Goal: Information Seeking & Learning: Learn about a topic

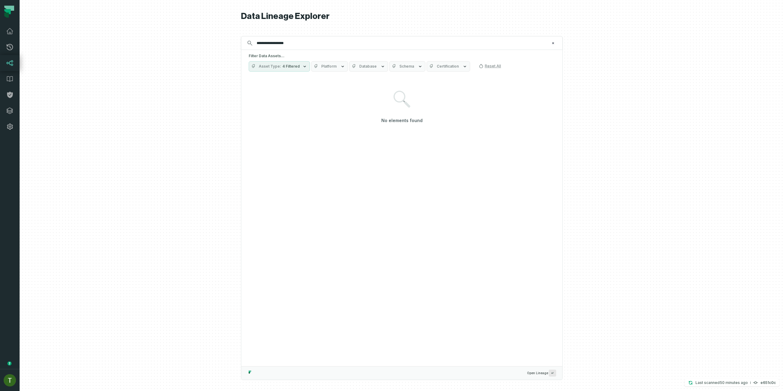
click at [13, 67] on link "Lineage" at bounding box center [10, 63] width 20 height 16
click at [271, 44] on input "**********" at bounding box center [401, 43] width 296 height 10
click at [271, 44] on div "Data Lineage Explorer Search for assets across the organization ⌘ K Filter Data…" at bounding box center [401, 195] width 321 height 391
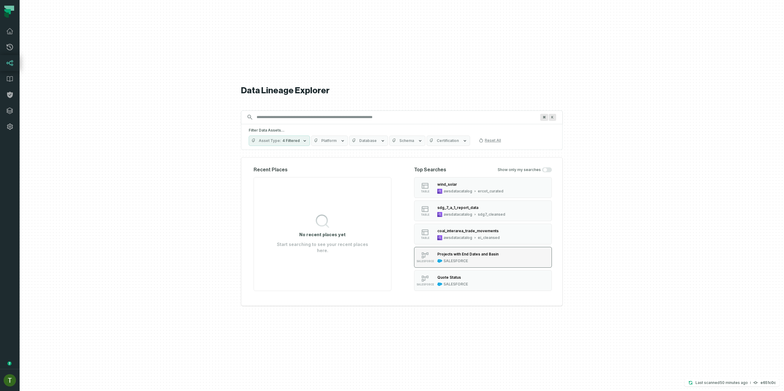
click at [464, 259] on div "SALESFORCE" at bounding box center [455, 261] width 24 height 5
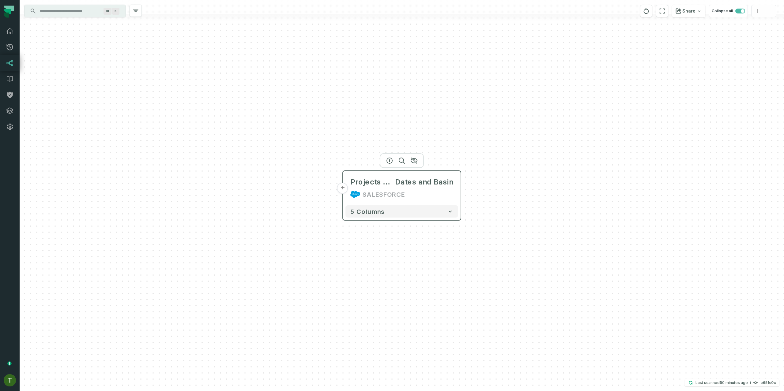
click at [344, 190] on button "+" at bounding box center [342, 188] width 11 height 11
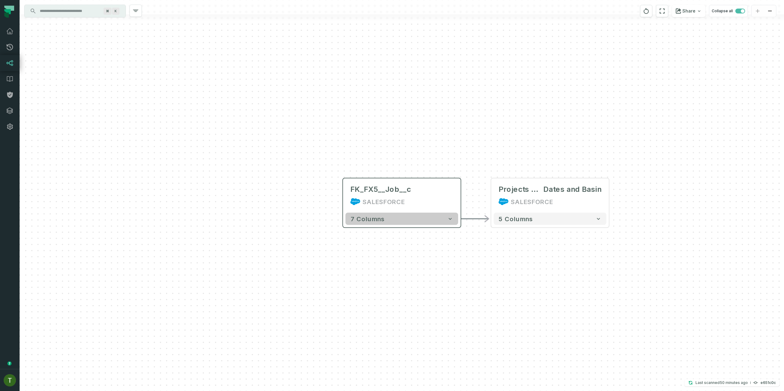
click at [418, 222] on button "7 columns" at bounding box center [401, 219] width 113 height 12
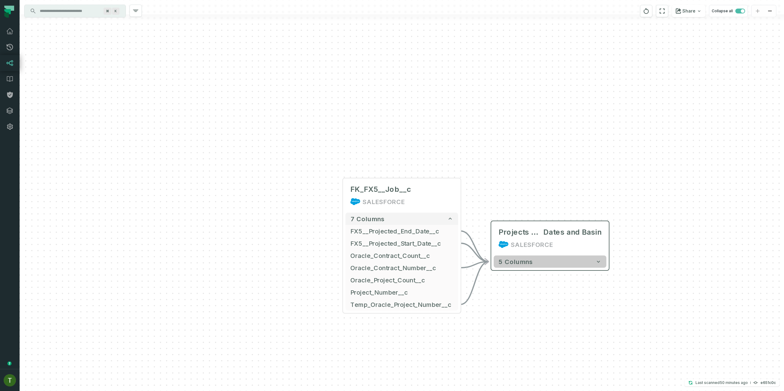
click at [505, 263] on span "5 columns" at bounding box center [515, 261] width 34 height 7
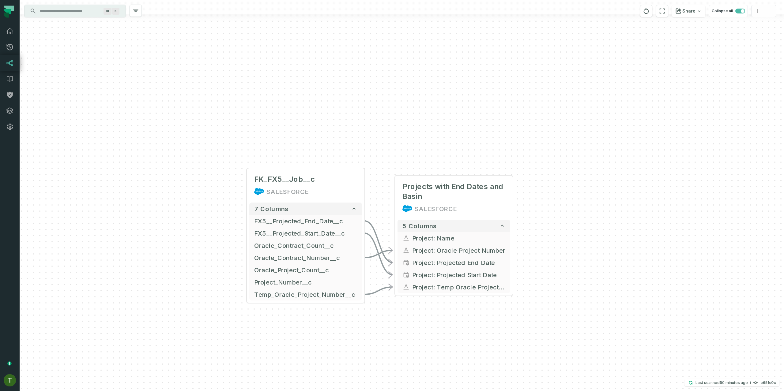
drag, startPoint x: 675, startPoint y: 343, endPoint x: 578, endPoint y: 297, distance: 107.6
click at [580, 298] on div "FK_FX5__Job__c SALESFORCE + 7 columns FX5__Projected_End_Date__c + FX5__Project…" at bounding box center [402, 195] width 764 height 391
click at [55, 16] on div "⌘ K" at bounding box center [74, 11] width 101 height 12
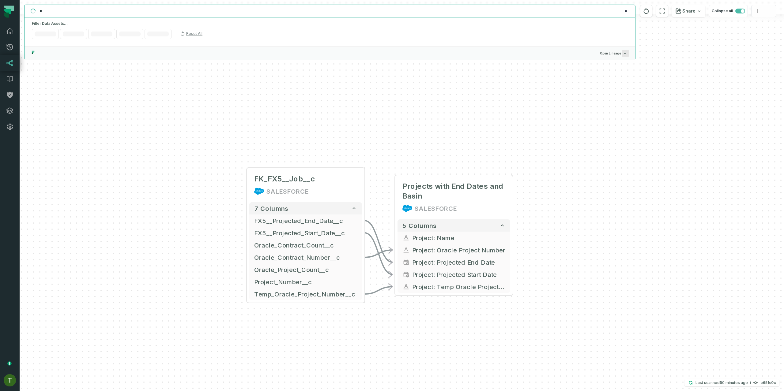
click at [55, 15] on input "*" at bounding box center [329, 11] width 586 height 10
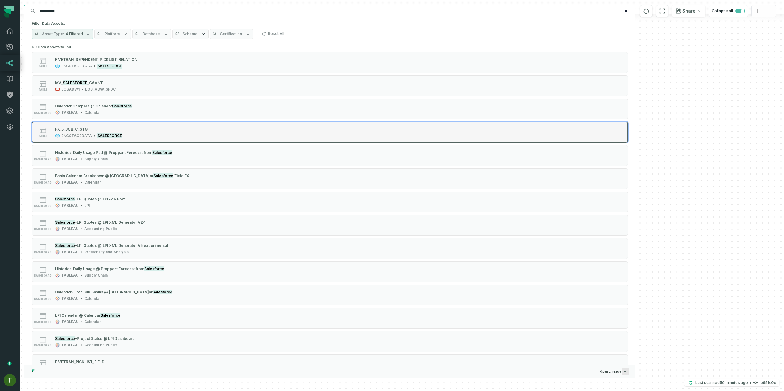
type input "**********"
click at [136, 127] on div "table FX_5_JOB_C_STG ENGSTAGEDATA SALESFORCE" at bounding box center [109, 132] width 153 height 12
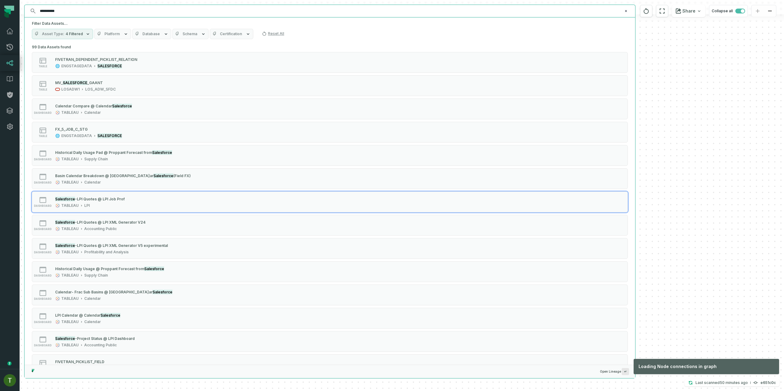
click at [702, 193] on div "FK_FX5__Job__c SALESFORCE + 7 columns FX5__Projected_End_Date__c + FX5__Project…" at bounding box center [402, 195] width 764 height 391
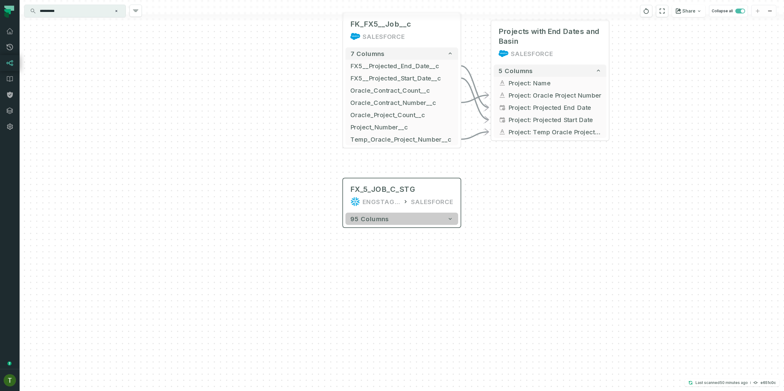
click at [404, 218] on button "95 columns" at bounding box center [401, 219] width 113 height 12
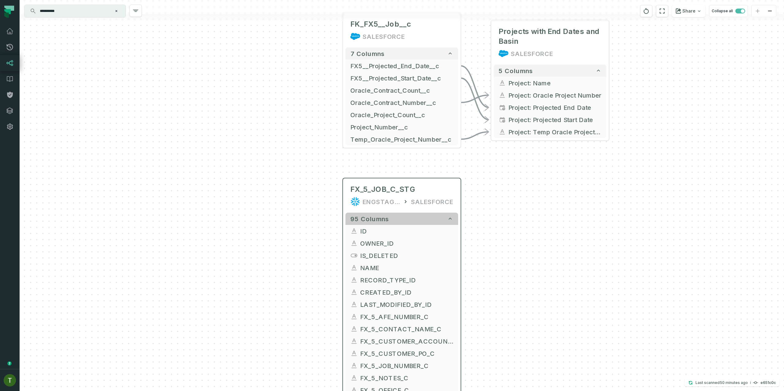
click at [404, 218] on button "95 columns" at bounding box center [401, 219] width 113 height 12
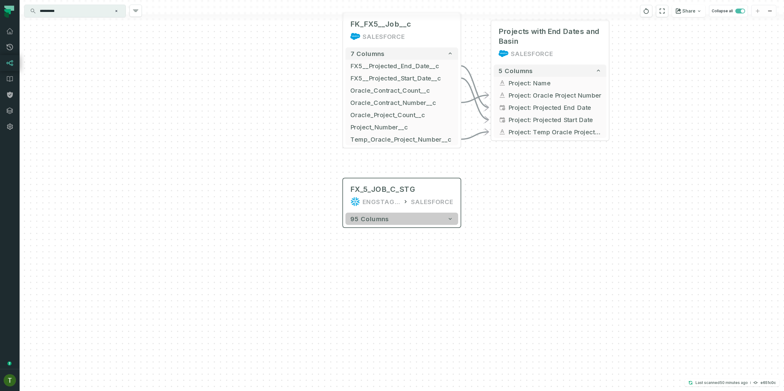
click at [407, 216] on button "95 columns" at bounding box center [401, 219] width 113 height 12
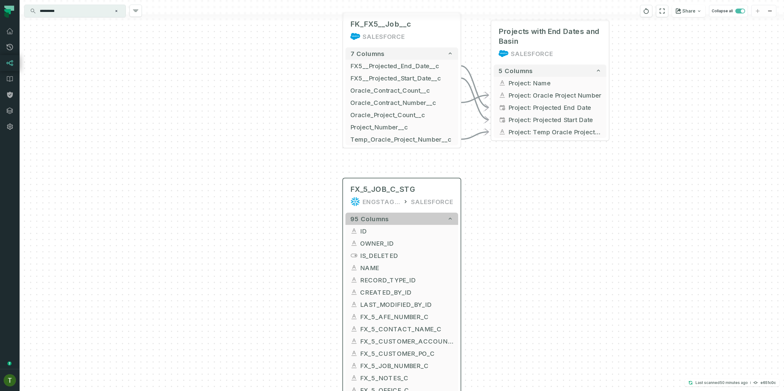
click at [407, 216] on button "95 columns" at bounding box center [401, 219] width 113 height 12
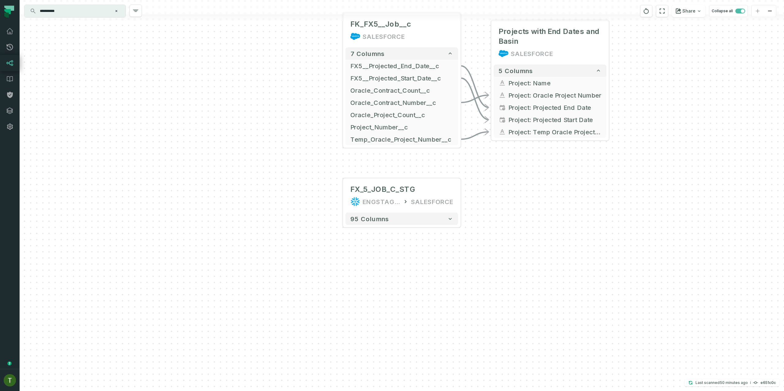
click at [73, 10] on input "**********" at bounding box center [74, 11] width 77 height 10
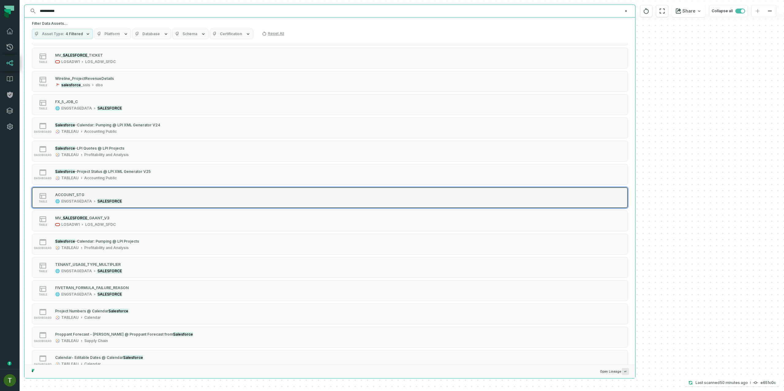
scroll to position [608, 0]
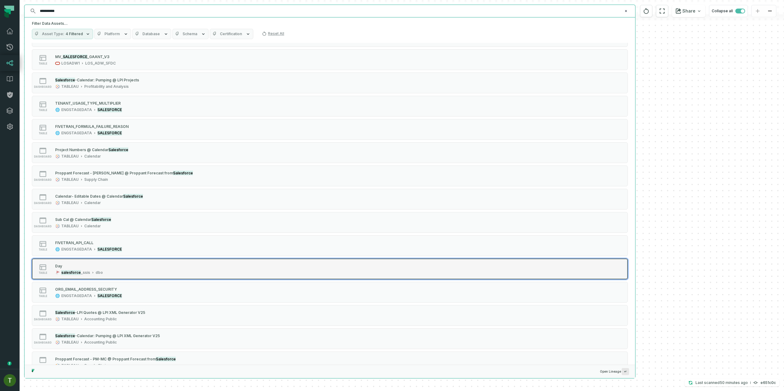
click at [147, 270] on div "table Day salesforce _ssis dbo" at bounding box center [109, 269] width 153 height 12
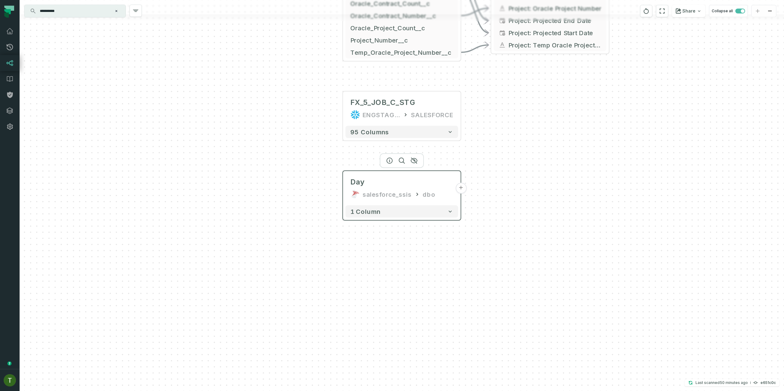
click at [460, 187] on button "+" at bounding box center [460, 188] width 11 height 11
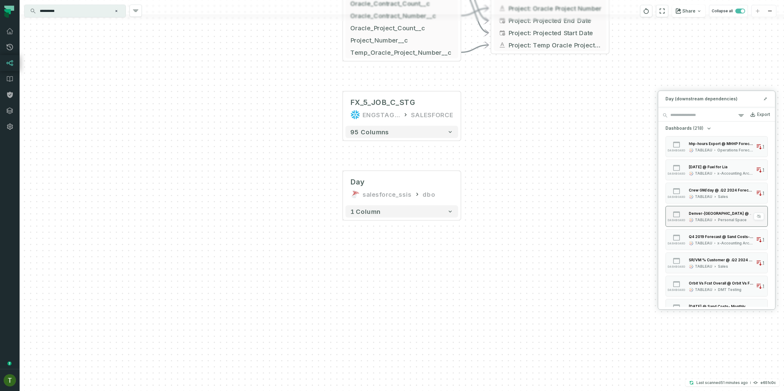
click at [710, 216] on div "Denver-[GEOGRAPHIC_DATA] @ Engineering Revenue" at bounding box center [721, 213] width 65 height 6
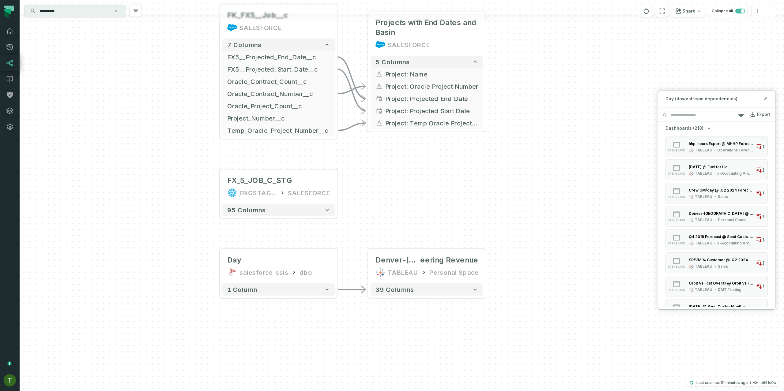
drag, startPoint x: 404, startPoint y: 197, endPoint x: 439, endPoint y: 315, distance: 123.2
click at [441, 321] on div "FK_FX5__Job__c SALESFORCE + 7 columns FX5__Projected_End_Date__c + FX5__Project…" at bounding box center [402, 195] width 764 height 391
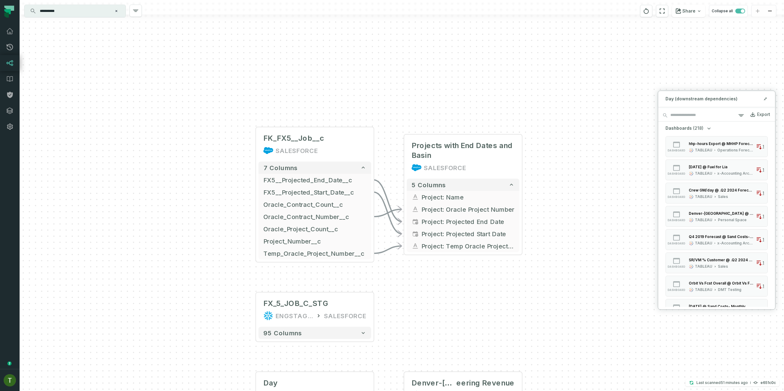
drag, startPoint x: 421, startPoint y: 280, endPoint x: 412, endPoint y: 266, distance: 16.6
click at [413, 266] on div "FK_FX5__Job__c SALESFORCE + 7 columns FX5__Projected_End_Date__c + FX5__Project…" at bounding box center [402, 195] width 764 height 391
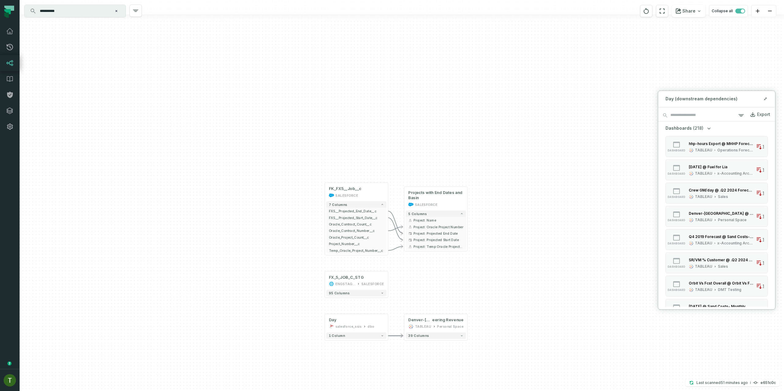
click at [242, 72] on div "FK_FX5__Job__c SALESFORCE + 7 columns FX5__Projected_End_Date__c + FX5__Project…" at bounding box center [402, 195] width 764 height 391
click at [8, 47] on icon at bounding box center [9, 46] width 7 height 7
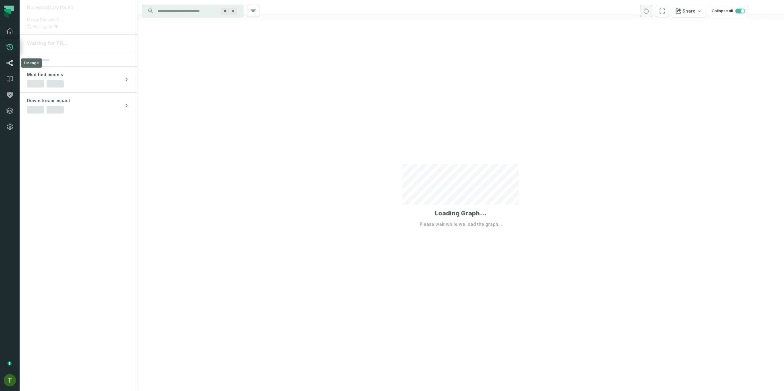
click at [13, 57] on link "Lineage" at bounding box center [10, 63] width 20 height 16
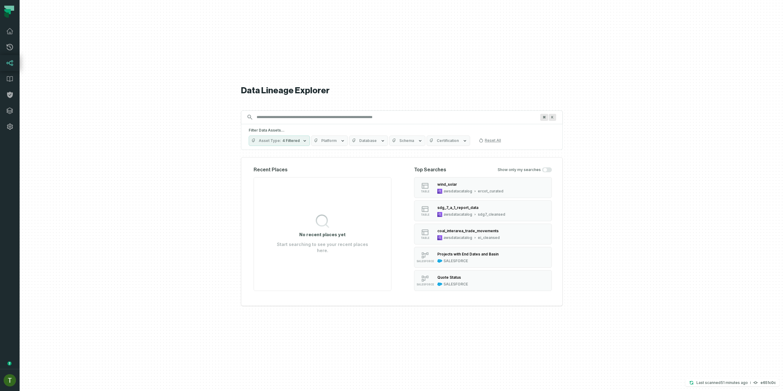
click at [13, 57] on link "Lineage" at bounding box center [10, 63] width 20 height 16
click at [478, 180] on button "table wind_solar awsdatacatalog ercot_curated" at bounding box center [483, 187] width 138 height 21
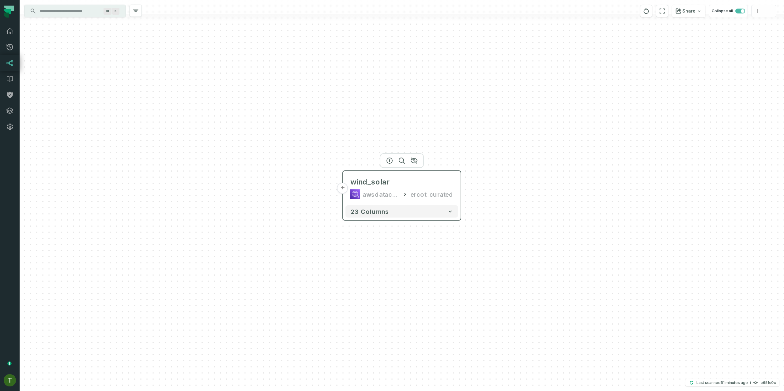
click at [345, 187] on button "+" at bounding box center [342, 188] width 11 height 11
